Goal: Navigation & Orientation: Find specific page/section

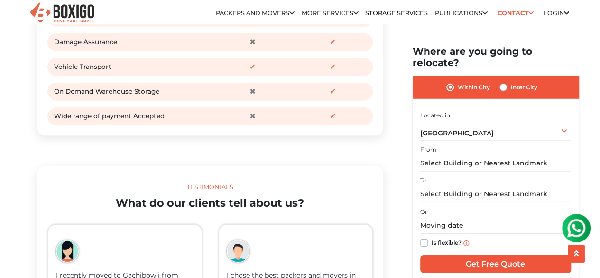
scroll to position [1347, 0]
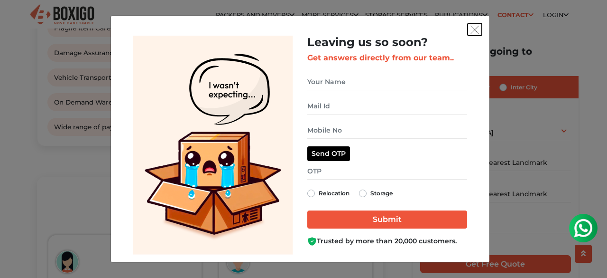
click at [473, 28] on img "get free quote dialog" at bounding box center [475, 30] width 9 height 9
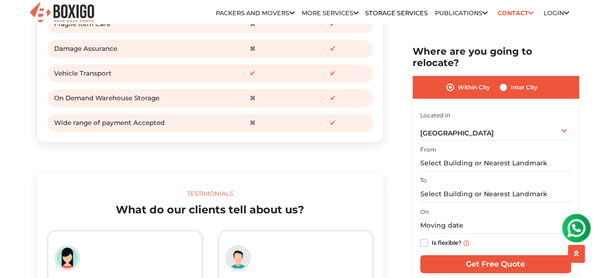
click at [477, 14] on link "Publications" at bounding box center [461, 12] width 53 height 7
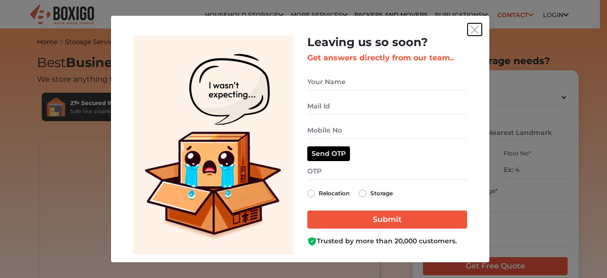
click at [474, 30] on img "get free quote dialog" at bounding box center [475, 30] width 9 height 9
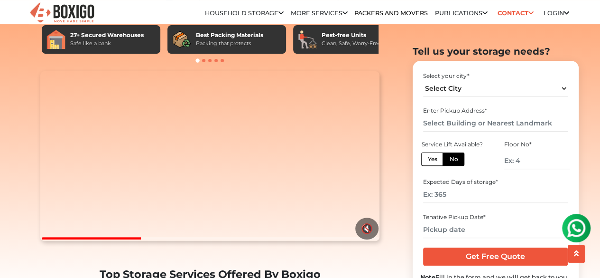
click at [0, 0] on link "Publications" at bounding box center [0, 0] width 0 height 0
